Goal: Information Seeking & Learning: Learn about a topic

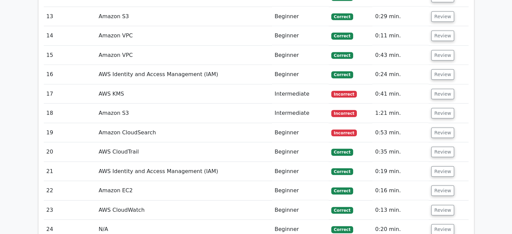
scroll to position [1771, 0]
click at [441, 89] on button "Review" at bounding box center [442, 94] width 23 height 10
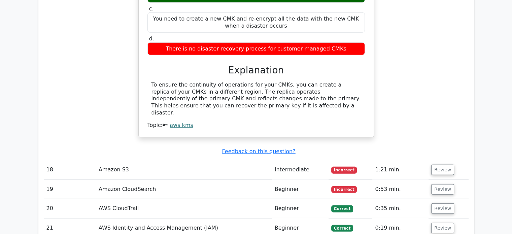
scroll to position [1983, 0]
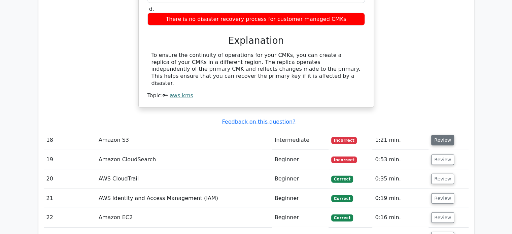
click at [441, 135] on button "Review" at bounding box center [442, 140] width 23 height 10
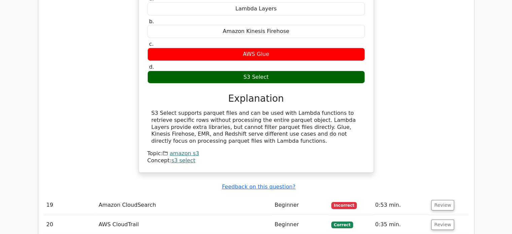
scroll to position [2251, 0]
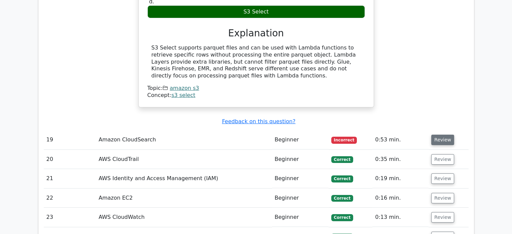
click at [445, 135] on button "Review" at bounding box center [442, 140] width 23 height 10
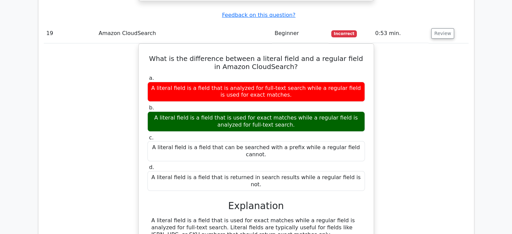
scroll to position [2357, 0]
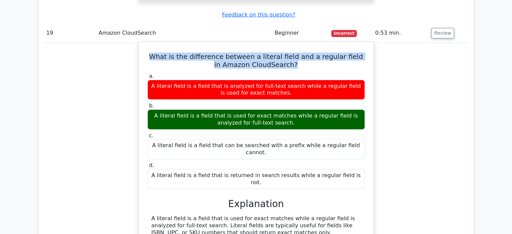
drag, startPoint x: 157, startPoint y: 29, endPoint x: 295, endPoint y: 40, distance: 138.2
click at [295, 53] on h5 "What is the difference between a literal field and a regular field in Amazon Cl…" at bounding box center [256, 61] width 219 height 16
copy h5 "What is the difference between a literal field and a regular field in Amazon Cl…"
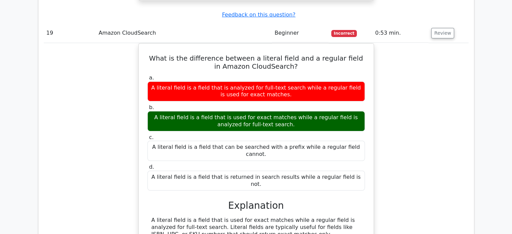
click at [129, 111] on div "What is the difference between a literal field and a regular field in Amazon Cl…" at bounding box center [256, 155] width 425 height 224
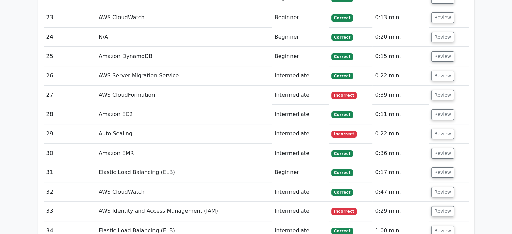
scroll to position [2690, 0]
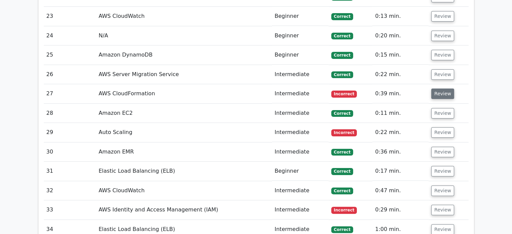
click at [438, 89] on button "Review" at bounding box center [442, 94] width 23 height 10
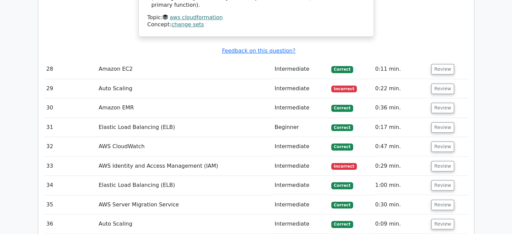
scroll to position [3030, 0]
click at [442, 83] on button "Review" at bounding box center [442, 88] width 23 height 10
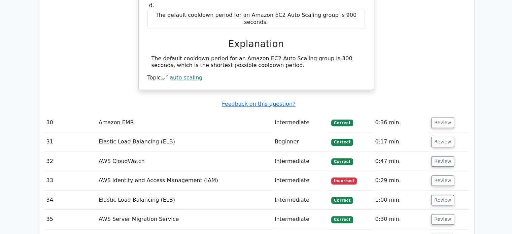
scroll to position [3268, 0]
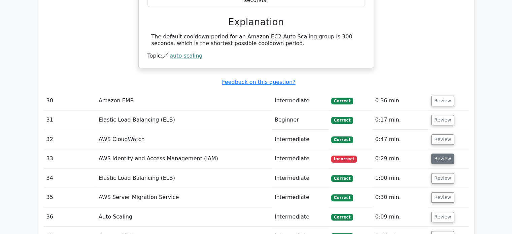
click at [440, 154] on button "Review" at bounding box center [442, 159] width 23 height 10
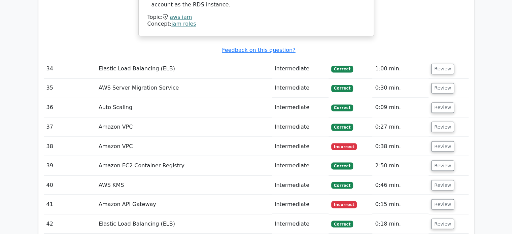
scroll to position [0, 0]
click at [444, 141] on button "Review" at bounding box center [442, 146] width 23 height 10
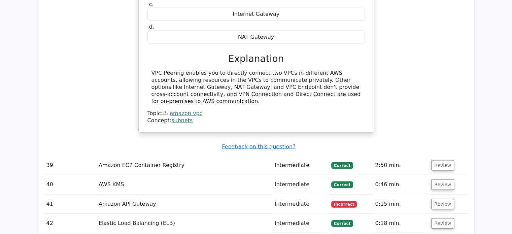
scroll to position [3978, 0]
click at [437, 199] on button "Review" at bounding box center [442, 204] width 23 height 10
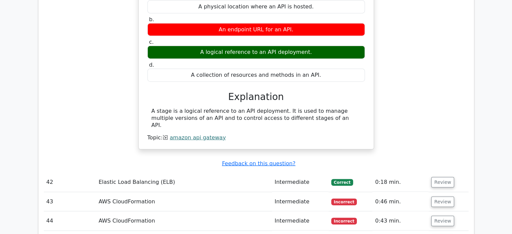
scroll to position [4224, 0]
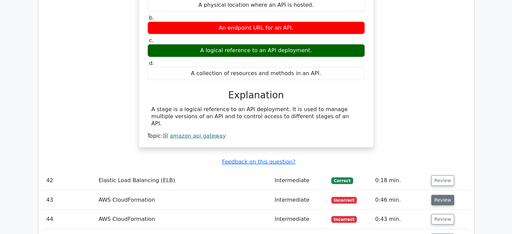
click at [439, 195] on button "Review" at bounding box center [442, 200] width 23 height 10
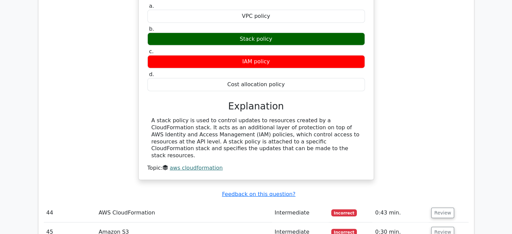
scroll to position [4462, 0]
click at [439, 203] on td "Review" at bounding box center [449, 212] width 40 height 19
click at [433, 208] on button "Review" at bounding box center [442, 213] width 23 height 10
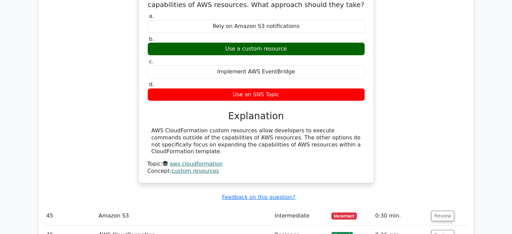
scroll to position [4713, 0]
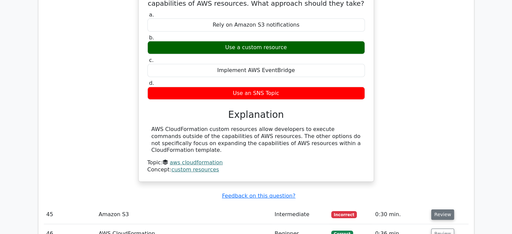
click at [445, 209] on button "Review" at bounding box center [442, 214] width 23 height 10
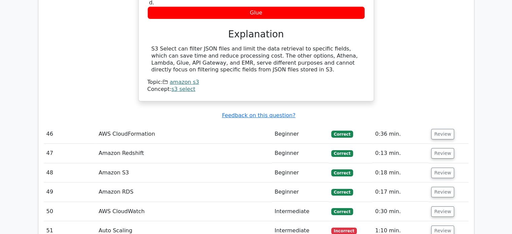
scroll to position [5048, 0]
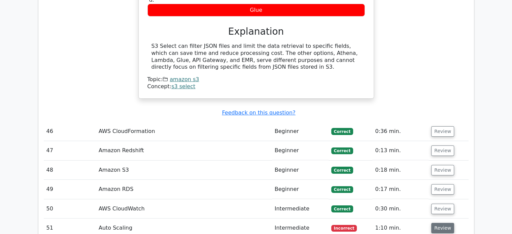
click at [440, 223] on button "Review" at bounding box center [442, 228] width 23 height 10
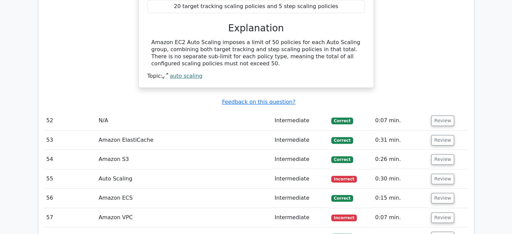
scroll to position [5400, 0]
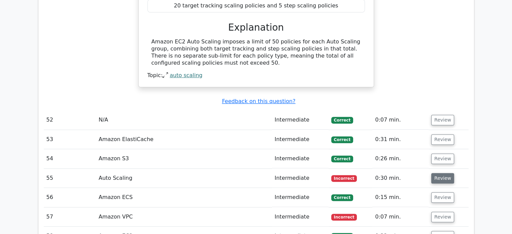
click at [435, 173] on button "Review" at bounding box center [442, 178] width 23 height 10
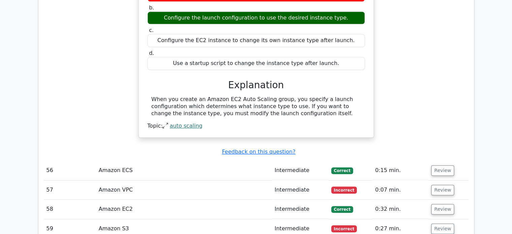
scroll to position [5638, 0]
click at [441, 185] on button "Review" at bounding box center [442, 190] width 23 height 10
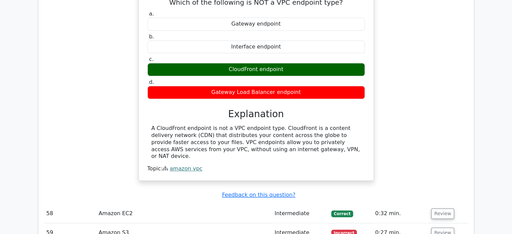
scroll to position [5852, 0]
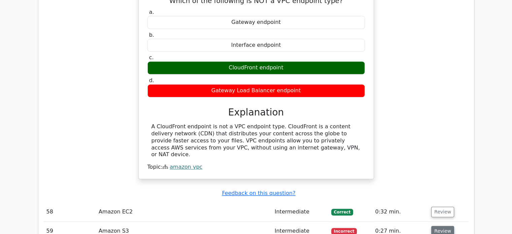
click at [444, 226] on button "Review" at bounding box center [442, 231] width 23 height 10
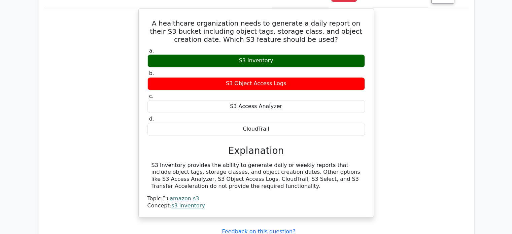
scroll to position [6086, 0]
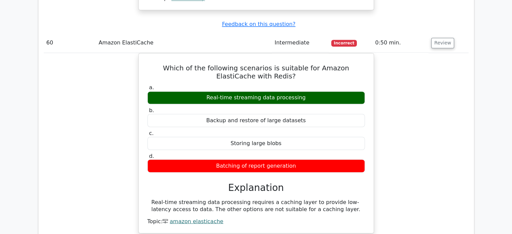
scroll to position [6293, 0]
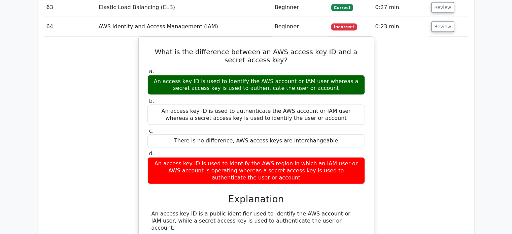
scroll to position [6638, 0]
